Goal: Navigation & Orientation: Find specific page/section

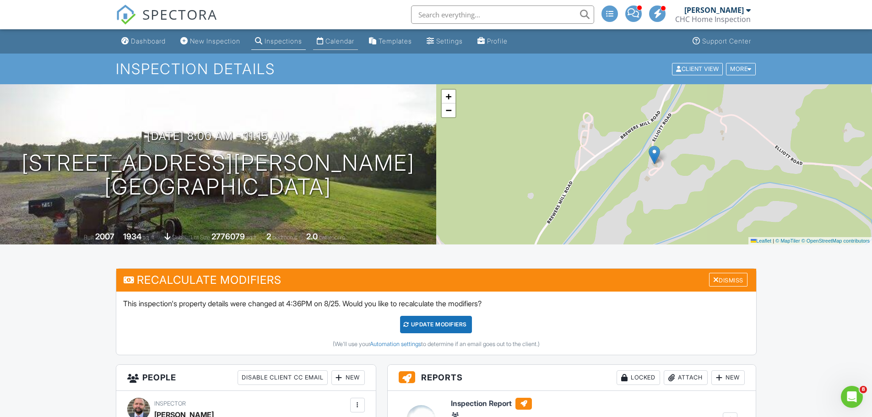
click at [344, 40] on div "Calendar" at bounding box center [340, 41] width 29 height 8
